Goal: Information Seeking & Learning: Learn about a topic

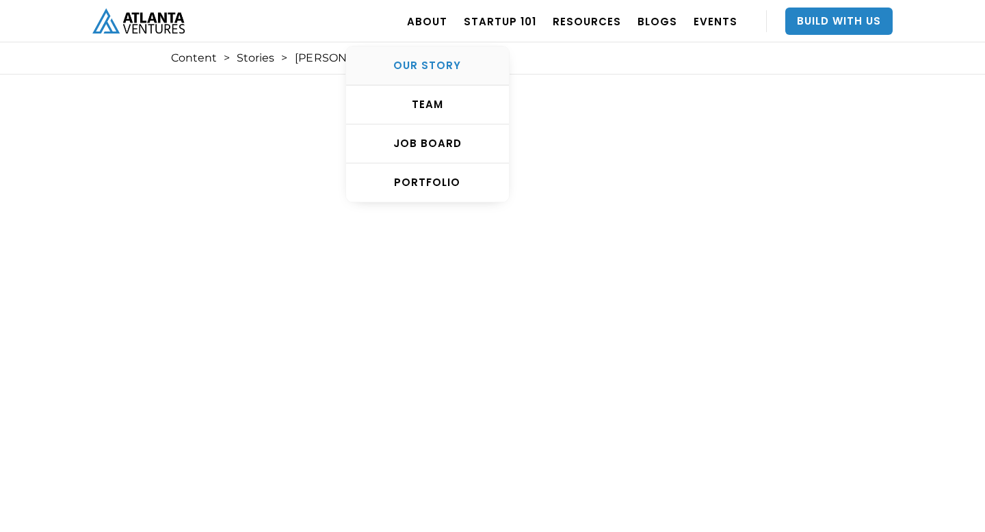
click at [441, 63] on div "OUR STORY" at bounding box center [427, 66] width 163 height 14
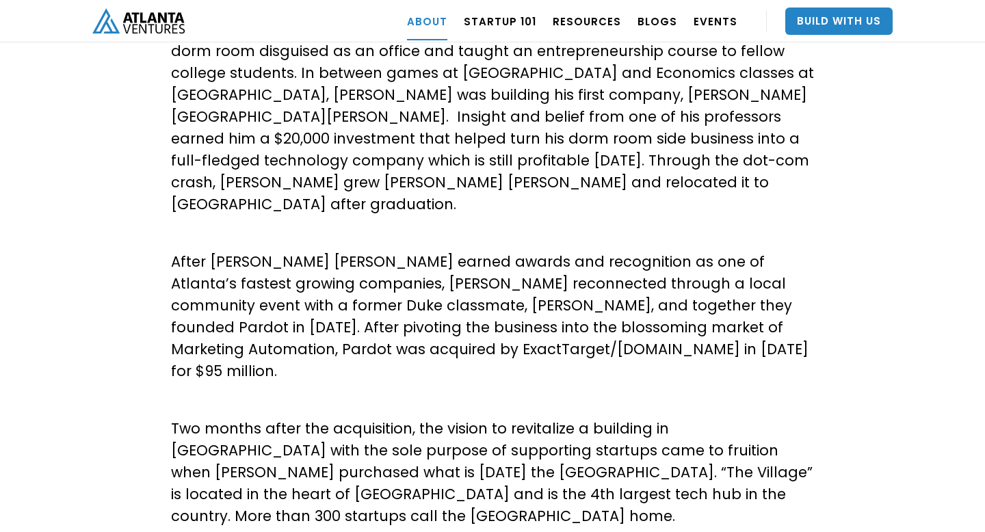
scroll to position [406, 0]
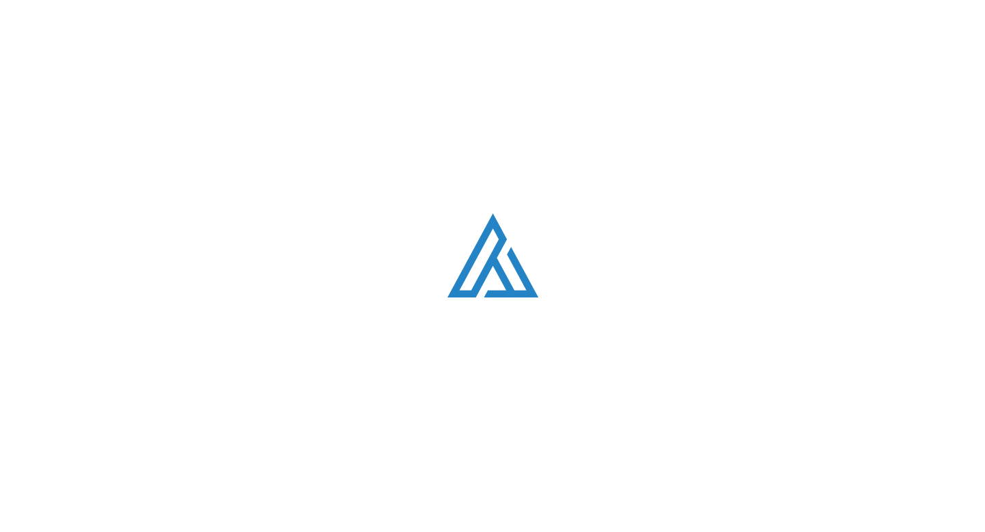
scroll to position [5, 0]
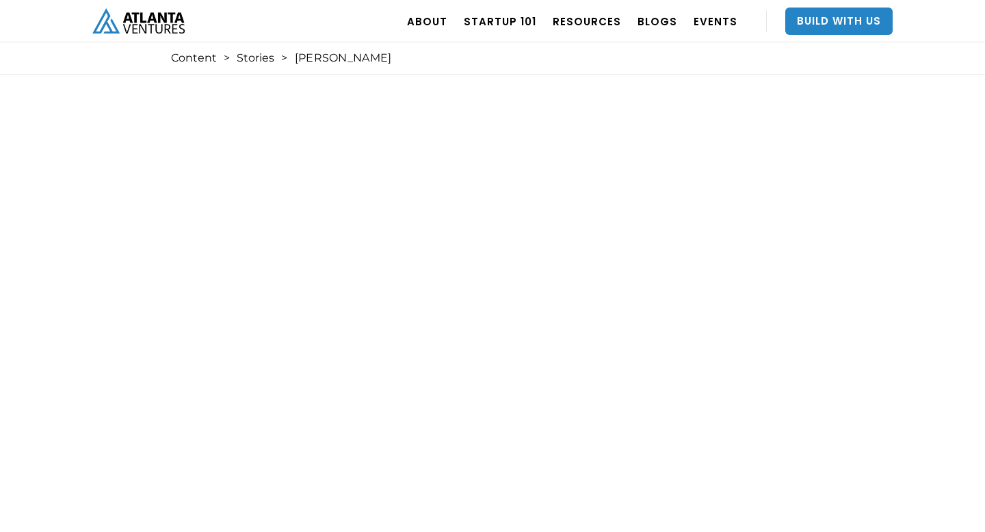
scroll to position [5, 0]
